Goal: Check status: Check status

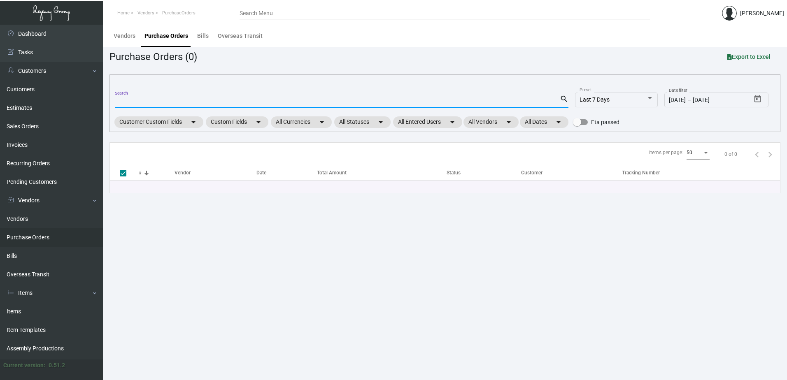
click at [143, 103] on input "Search" at bounding box center [337, 101] width 445 height 7
type input "106414"
checkbox input "false"
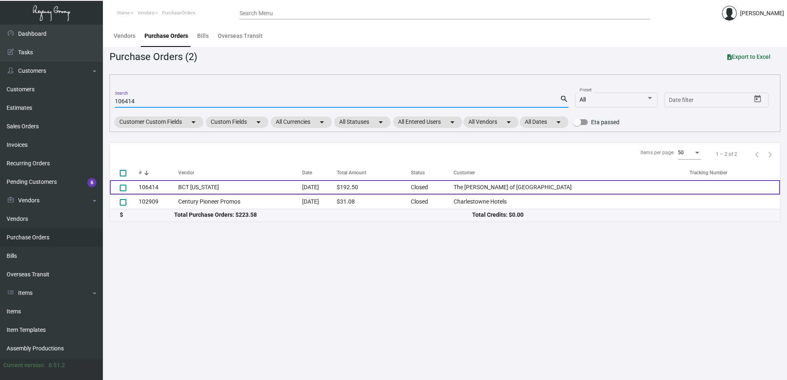
click at [237, 187] on td "BCT [US_STATE]" at bounding box center [240, 187] width 124 height 14
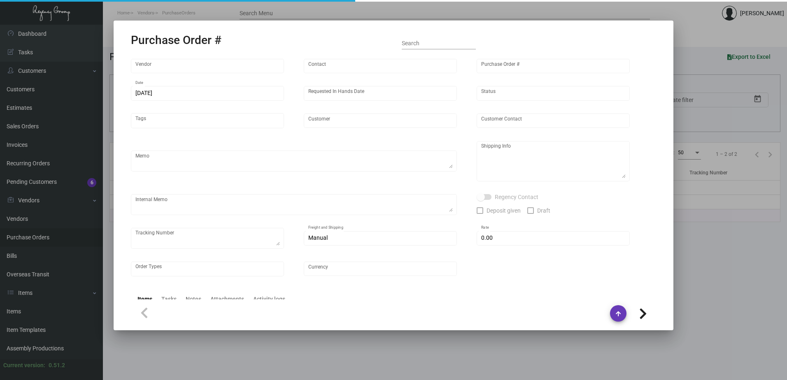
type input "BCT [US_STATE]"
type input "[PERSON_NAME]"
type input "106414"
type input "[DATE]"
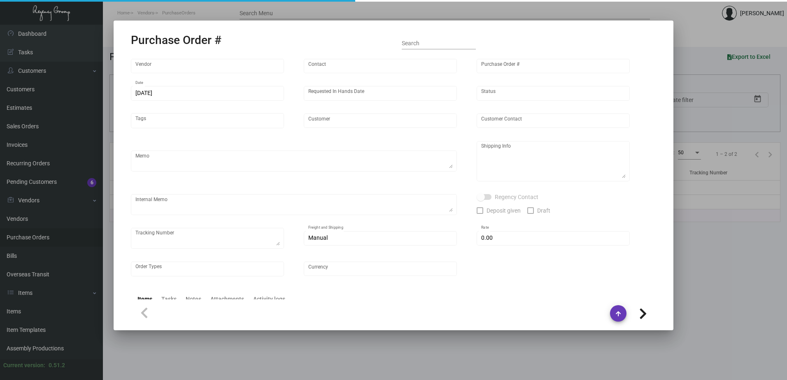
type input "The [PERSON_NAME] of [GEOGRAPHIC_DATA]"
type input "[PERSON_NAME]"
type textarea "Last PO#100574 / Please reach out to SH for UPS labels."
type textarea "The [PERSON_NAME] of South Beach - [PERSON_NAME] [STREET_ADDRESS][PERSON_NAME]"
type textarea "7/22 - Requested ESD."
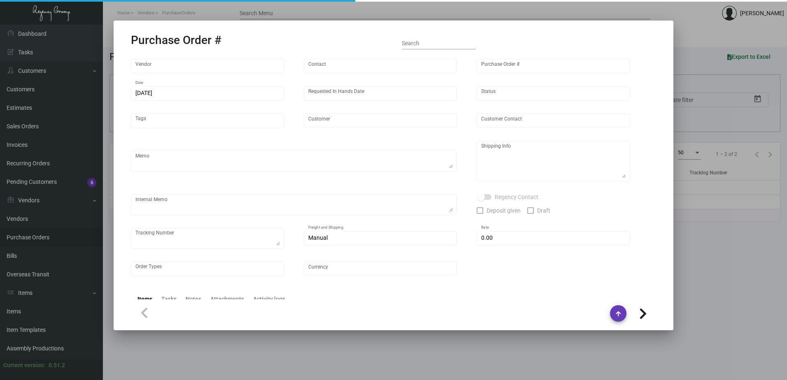
type input "$ 0.00"
type input "United States Dollar $"
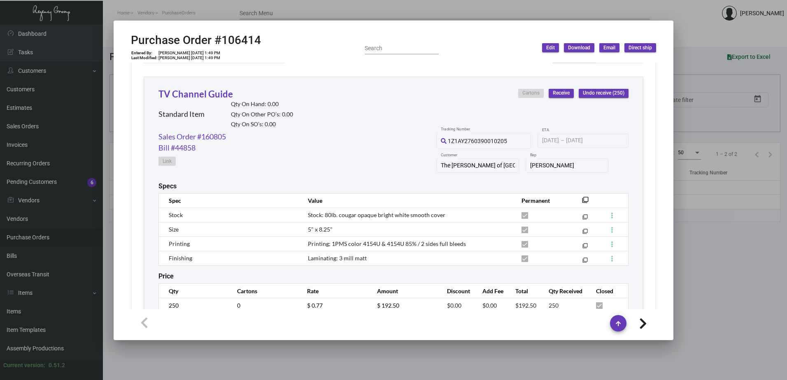
scroll to position [361, 0]
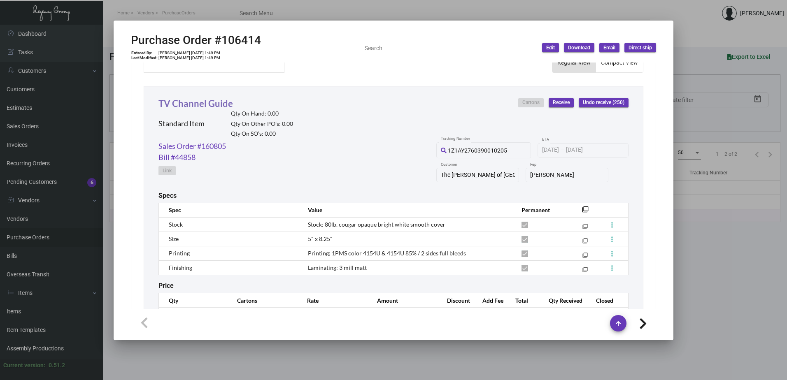
click at [226, 103] on link "TV Channel Guide" at bounding box center [196, 103] width 75 height 11
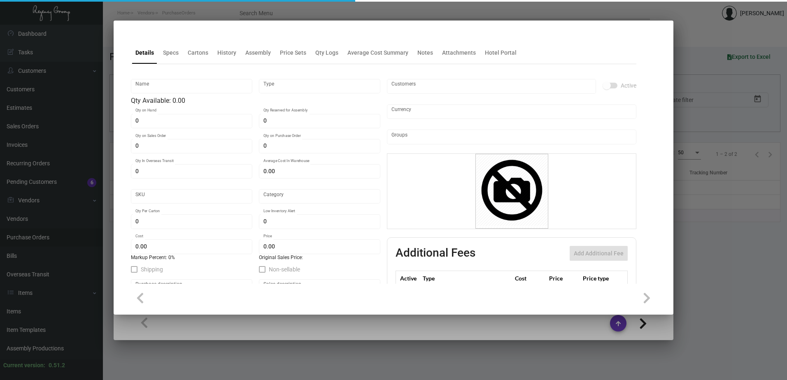
type input "TV Channel Guide"
type input "Standard Item"
type input "$ 0.00"
type input "TTSB-TV Channel Guide-27"
type input "Standard"
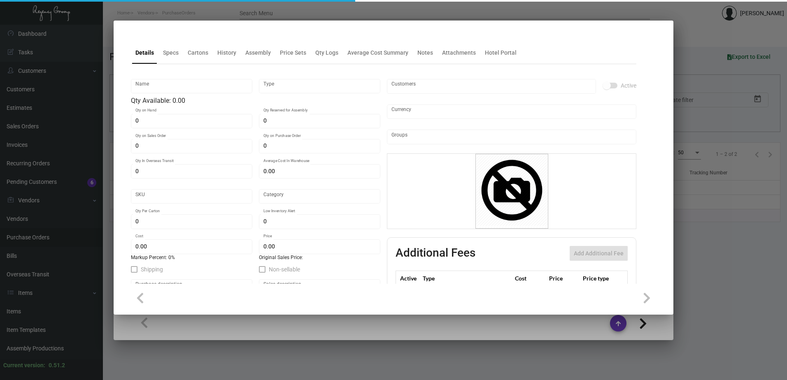
type input "$ 0.77"
type input "$ 0.00"
checkbox input "true"
type input "United States Dollar $"
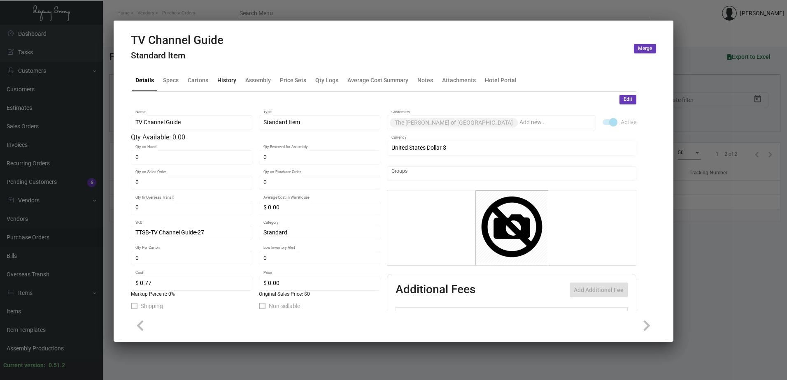
click at [219, 82] on div "History" at bounding box center [226, 80] width 19 height 9
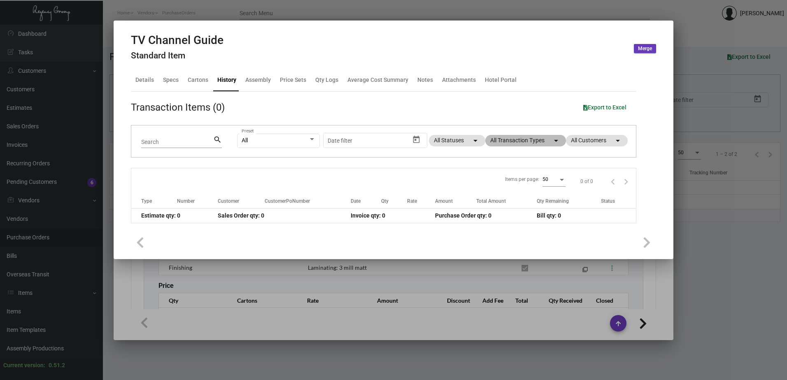
click at [510, 144] on mat-chip "All Transaction Types arrow_drop_down" at bounding box center [525, 141] width 81 height 12
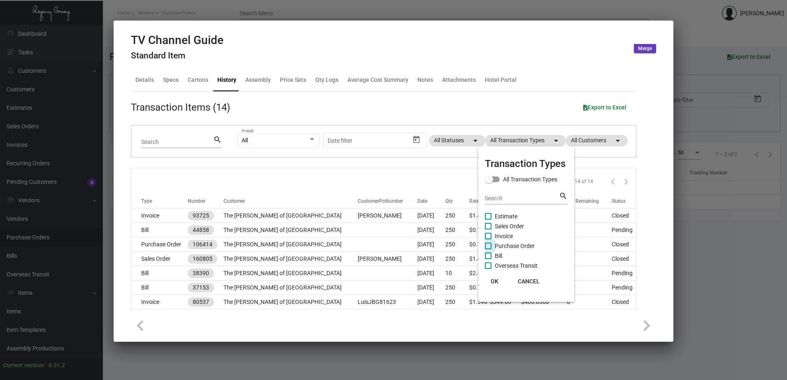
click at [500, 247] on span "Purchase Order" at bounding box center [515, 246] width 40 height 10
click at [488, 250] on input "Purchase Order" at bounding box center [488, 250] width 0 height 0
checkbox input "true"
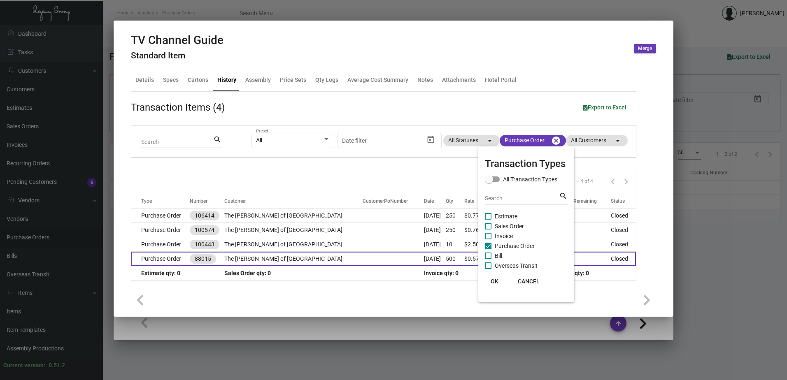
drag, startPoint x: 496, startPoint y: 285, endPoint x: 340, endPoint y: 254, distance: 159.4
click at [496, 284] on span "OK" at bounding box center [495, 281] width 8 height 7
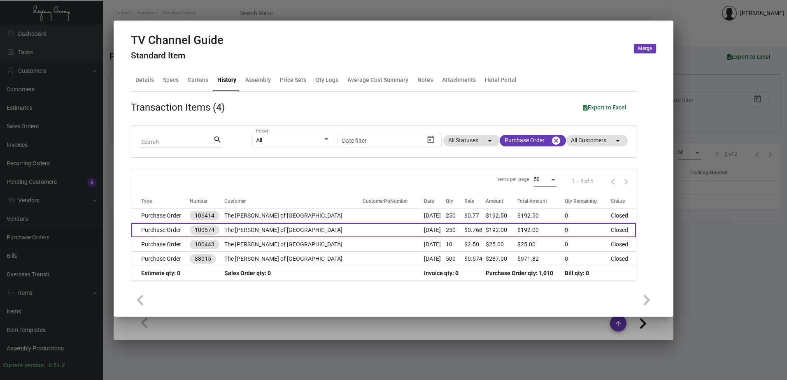
click at [294, 231] on td "The [PERSON_NAME] of [GEOGRAPHIC_DATA]" at bounding box center [293, 230] width 138 height 14
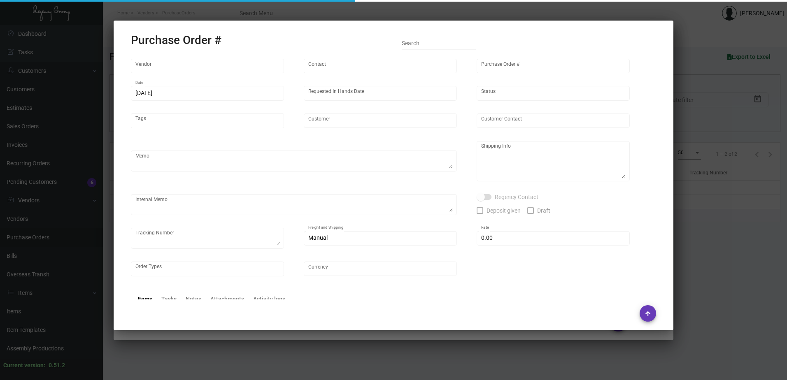
type input "BCT [US_STATE]"
type input "[PERSON_NAME]"
type input "100574"
type input "[DATE]"
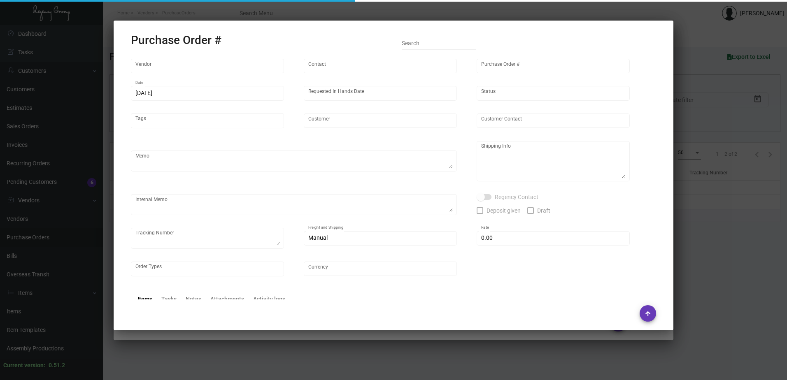
type input "The [PERSON_NAME] of [GEOGRAPHIC_DATA]"
type input "[PERSON_NAME]"
type textarea "When ready to ship, contact: [EMAIL_ADDRESS][DOMAIN_NAME] for all shipments UPS…"
type textarea "The [PERSON_NAME] of [GEOGRAPHIC_DATA] - [PERSON_NAME] [PERSON_NAME] [STREET_AD…"
type textarea "8/31 - SHIPPED FROM BCT, LABEL PROVIDED 10.70"
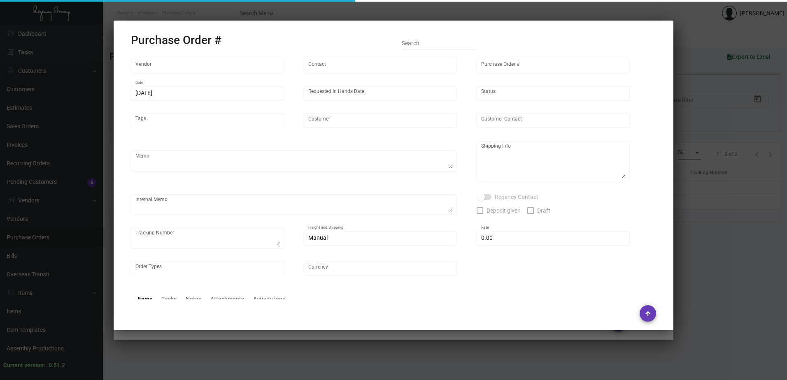
type input "$ 0.00"
type input "United States Dollar $"
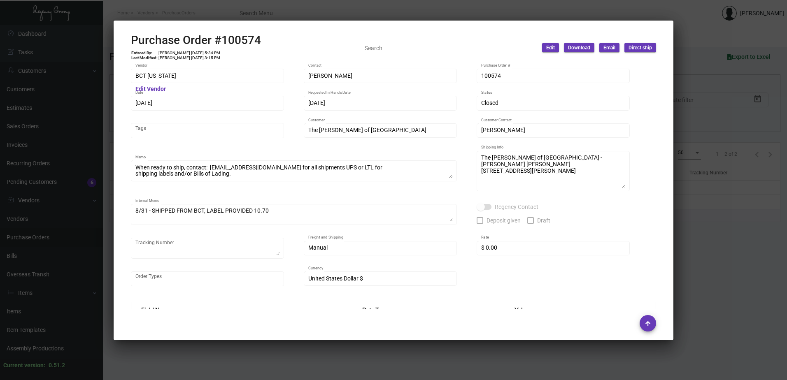
click at [326, 13] on div at bounding box center [393, 190] width 787 height 380
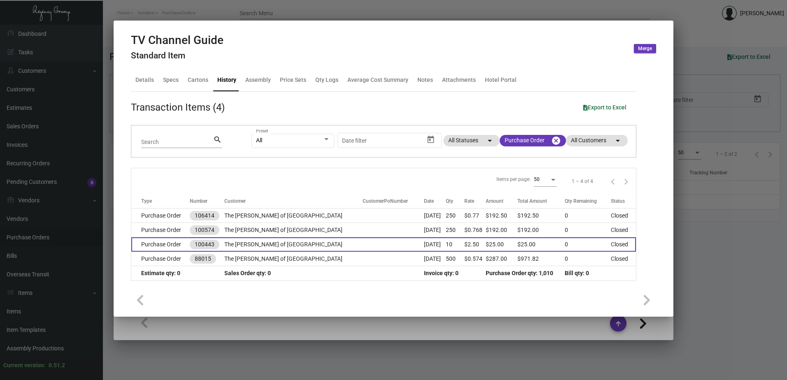
click at [306, 245] on td "The [PERSON_NAME] of [GEOGRAPHIC_DATA]" at bounding box center [293, 245] width 138 height 14
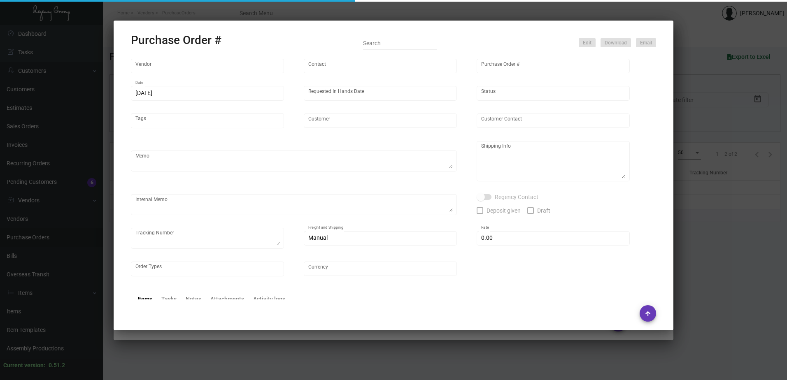
type input "Printech Business Systems Inc"
type input "[PERSON_NAME]"
type input "100443"
type input "[DATE]"
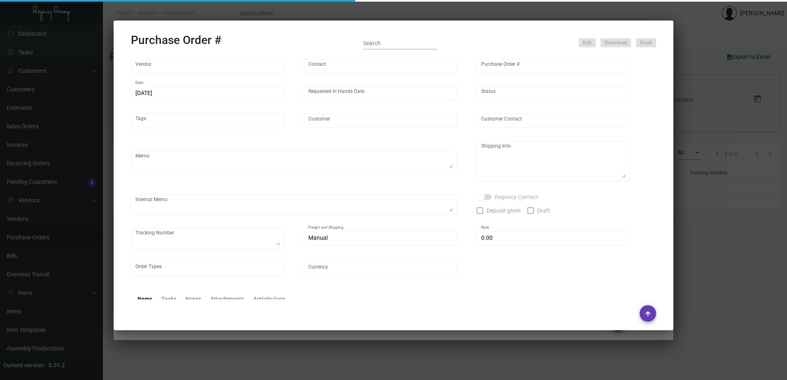
type input "The [PERSON_NAME] of [GEOGRAPHIC_DATA]"
type textarea "Please let us know when the samples are ready to pick up. This is a preproducti…"
type input "$ 0.00"
type input "United States Dollar $"
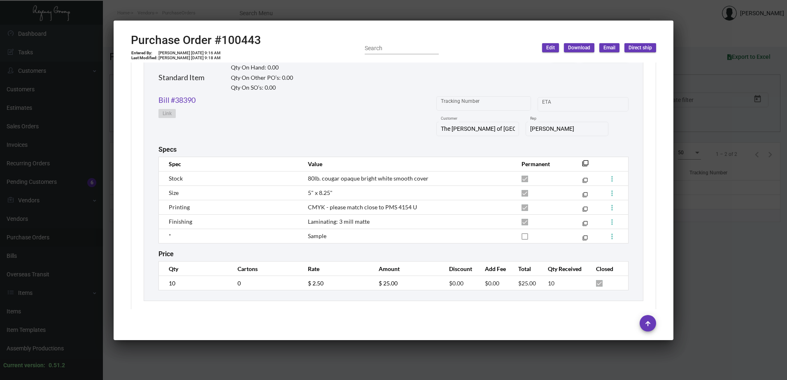
scroll to position [416, 0]
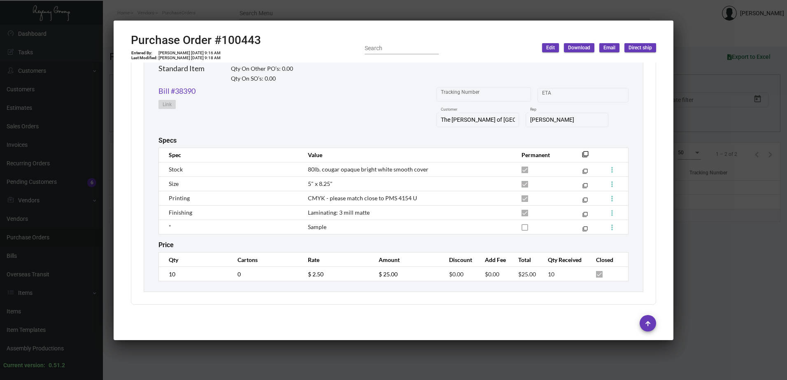
click at [362, 247] on div "Price" at bounding box center [394, 245] width 470 height 8
click at [389, 13] on div at bounding box center [393, 190] width 787 height 380
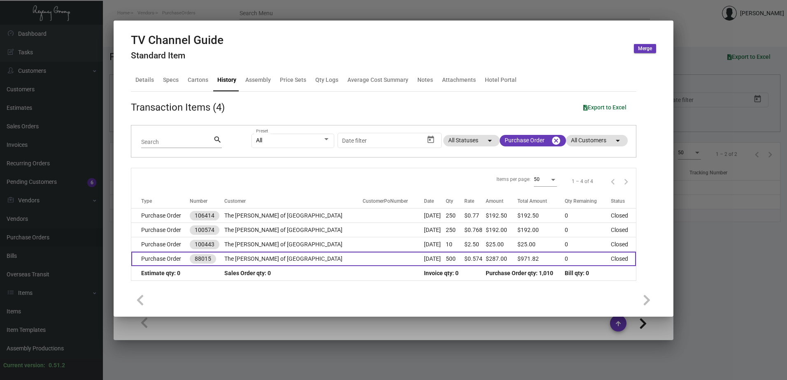
click at [288, 263] on td "The [PERSON_NAME] of [GEOGRAPHIC_DATA]" at bounding box center [293, 259] width 138 height 14
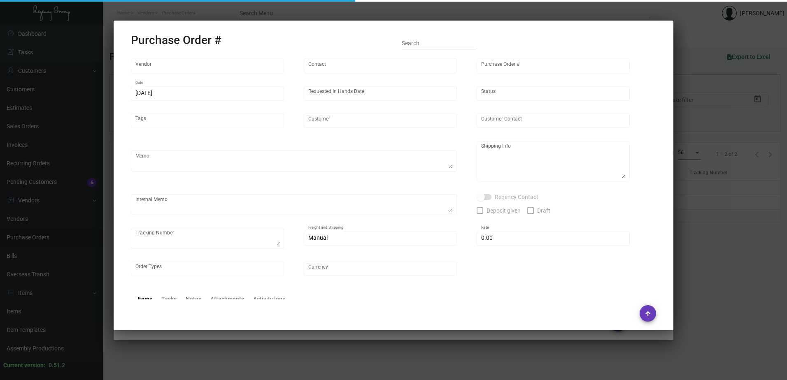
type input "BCT [US_STATE]"
type input "[PERSON_NAME]"
type input "88015"
type input "[DATE]"
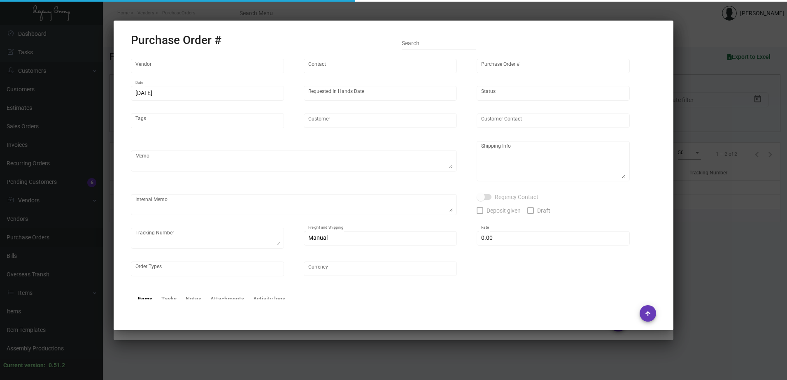
type input "The [PERSON_NAME] of [GEOGRAPHIC_DATA]"
type input "[PERSON_NAME]"
type textarea "The [PERSON_NAME] of South Beach [PERSON_NAME] [STREET_ADDRESS][PERSON_NAME]"
type input "$ 0.00"
type input "United States Dollar $"
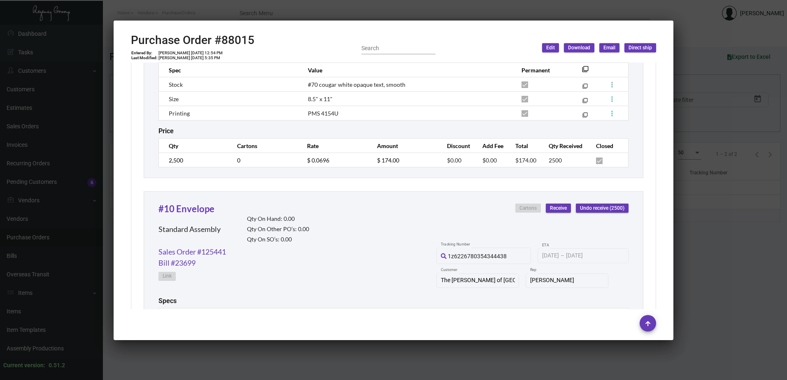
scroll to position [824, 0]
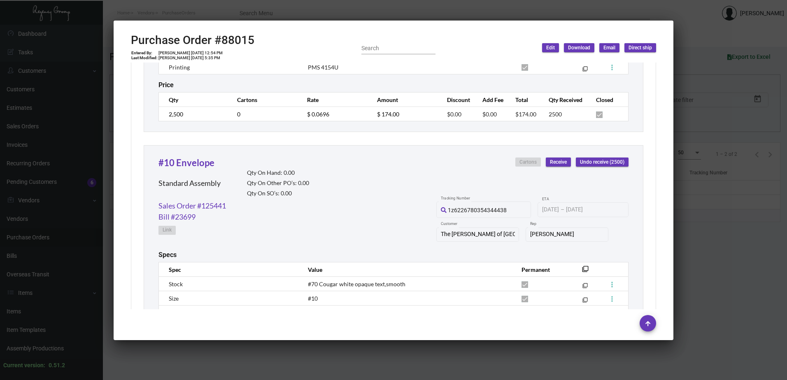
click at [373, 15] on div at bounding box center [393, 190] width 787 height 380
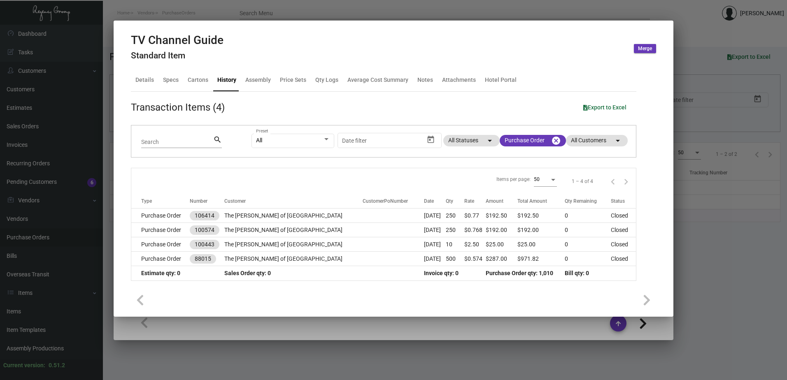
click at [373, 15] on div at bounding box center [393, 190] width 787 height 380
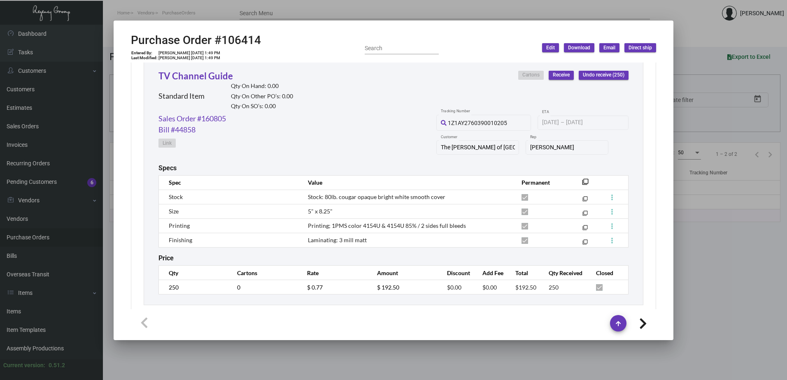
scroll to position [402, 0]
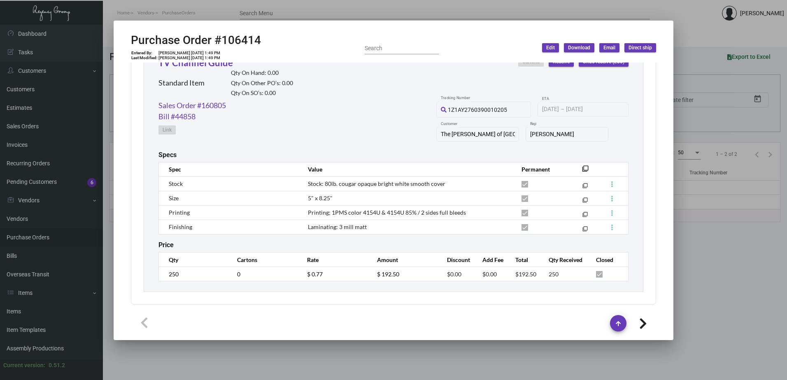
click at [703, 257] on div at bounding box center [393, 190] width 787 height 380
